Goal: Task Accomplishment & Management: Use online tool/utility

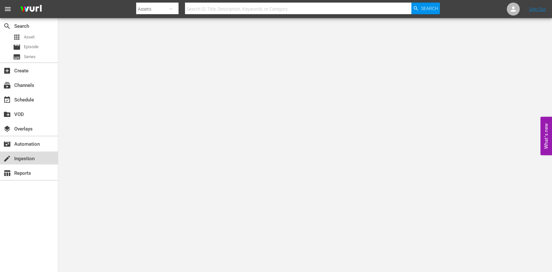
click at [16, 159] on div "create Ingestion" at bounding box center [18, 158] width 36 height 6
click at [45, 163] on div "create Ingestion" at bounding box center [29, 158] width 58 height 13
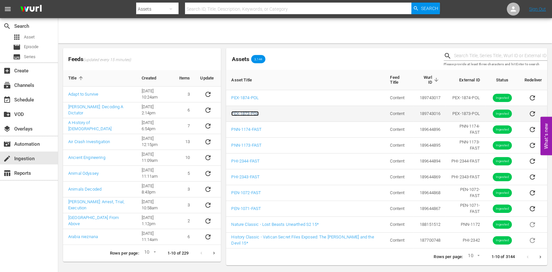
click at [247, 111] on link "PEX-1873-POL" at bounding box center [244, 113] width 27 height 5
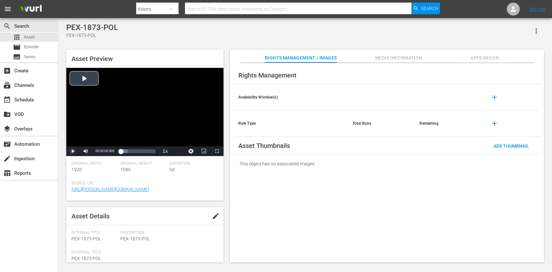
click at [73, 151] on span "Video Player" at bounding box center [73, 151] width 0 height 0
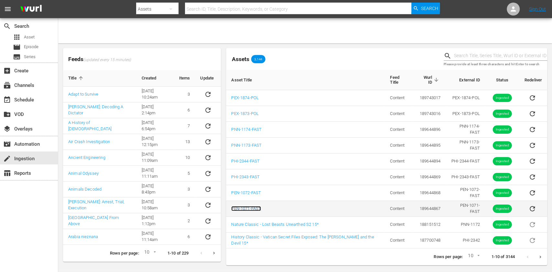
click at [250, 206] on link "PEN-1071-FAST" at bounding box center [246, 208] width 30 height 5
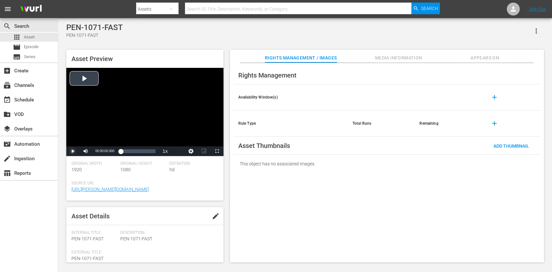
click at [73, 151] on span "Video Player" at bounding box center [73, 151] width 0 height 0
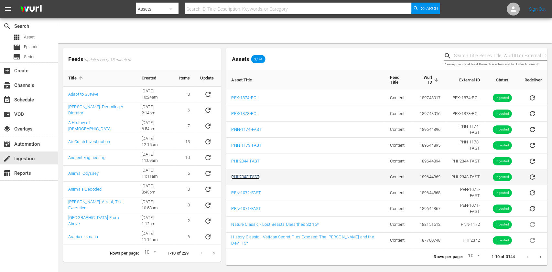
click at [254, 175] on link "PHI-2343-FAST" at bounding box center [245, 177] width 28 height 5
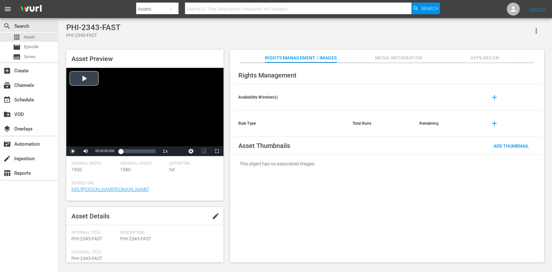
click at [73, 151] on span "Video Player" at bounding box center [73, 151] width 0 height 0
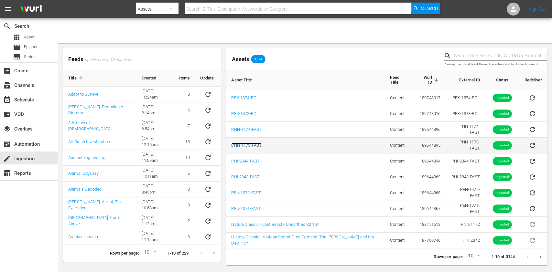
click at [251, 143] on link "PNN-1173-FAST" at bounding box center [246, 145] width 30 height 5
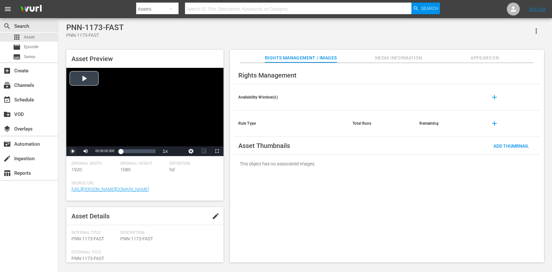
click at [73, 151] on span "Video Player" at bounding box center [73, 151] width 0 height 0
